Goal: Information Seeking & Learning: Learn about a topic

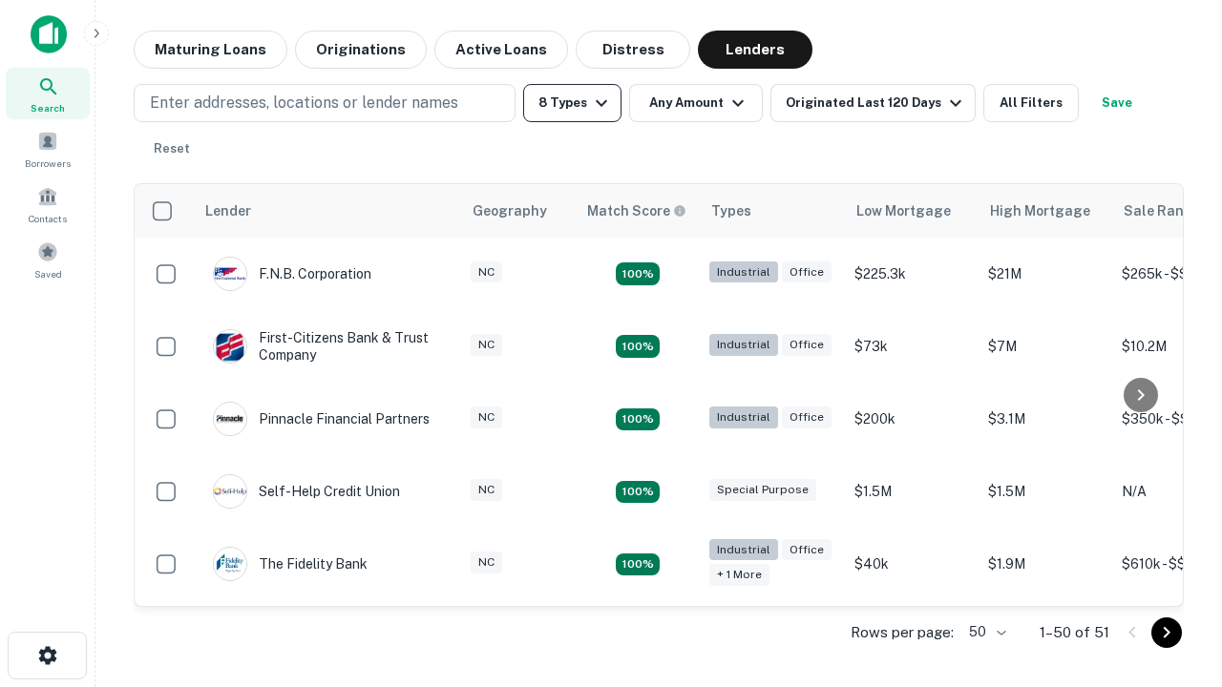
click at [572, 103] on button "8 Types" at bounding box center [572, 103] width 98 height 38
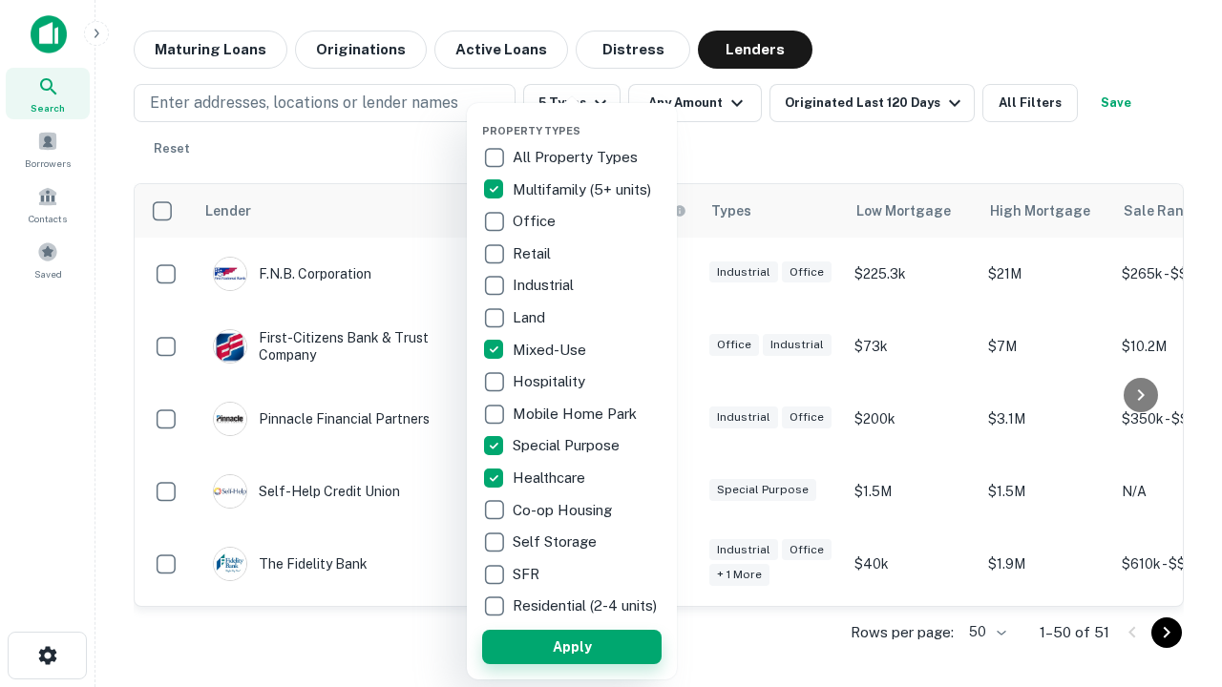
click at [572, 646] on button "Apply" at bounding box center [571, 647] width 179 height 34
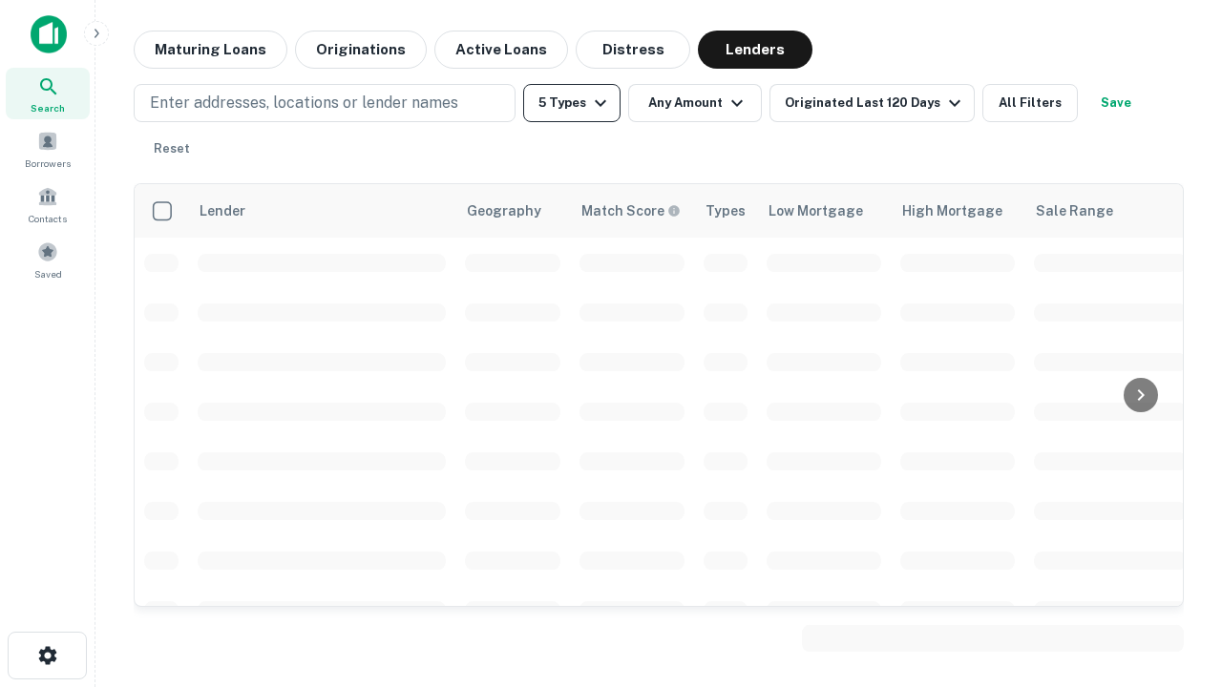
click at [572, 103] on button "5 Types" at bounding box center [571, 103] width 97 height 38
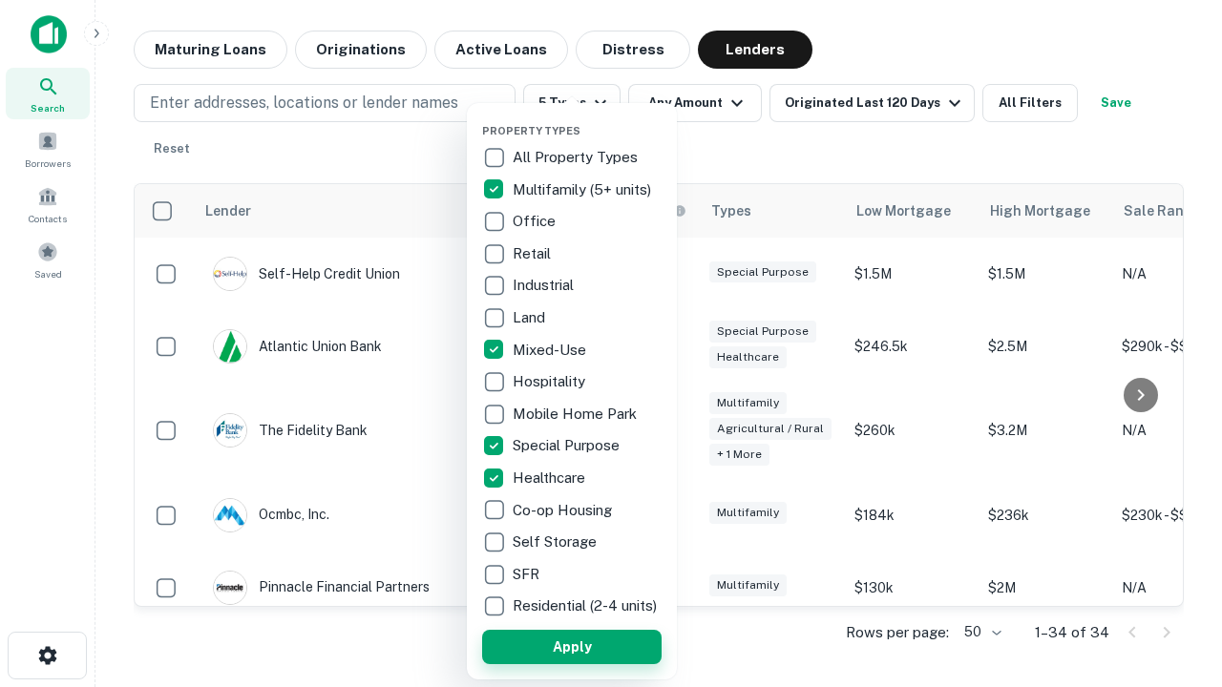
click at [606, 646] on button "Apply" at bounding box center [571, 647] width 179 height 34
